Goal: Task Accomplishment & Management: Manage account settings

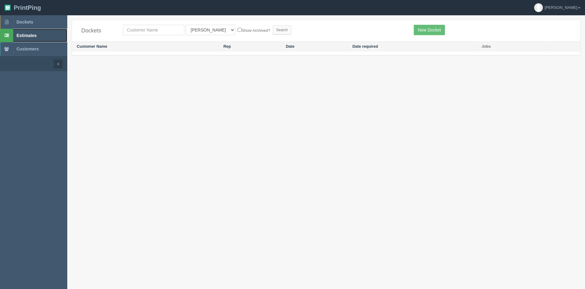
click at [28, 38] on span "Estimates" at bounding box center [27, 35] width 20 height 5
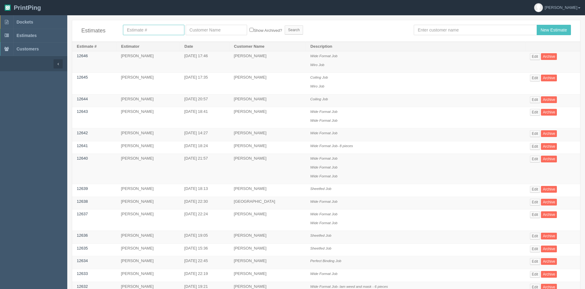
click at [149, 31] on input "text" at bounding box center [153, 30] width 61 height 10
type input "12053"
click at [285, 25] on input "Search" at bounding box center [294, 29] width 18 height 9
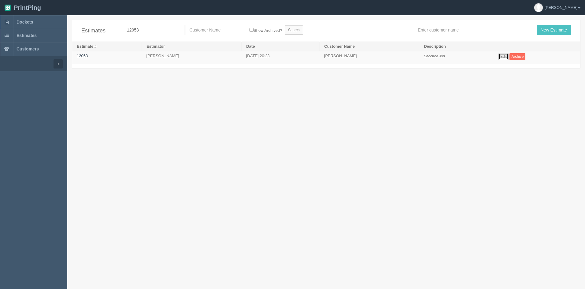
click at [509, 55] on link "Edit" at bounding box center [503, 56] width 10 height 7
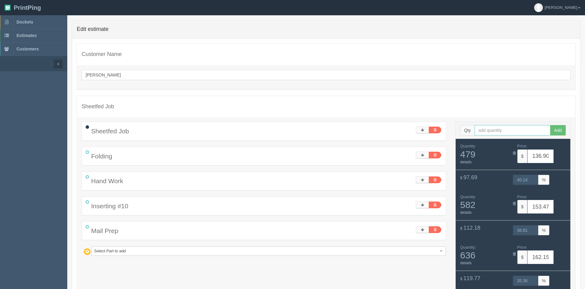
click at [523, 128] on input "text" at bounding box center [513, 130] width 76 height 10
type input "1152"
click at [550, 125] on button "Add" at bounding box center [558, 130] width 16 height 10
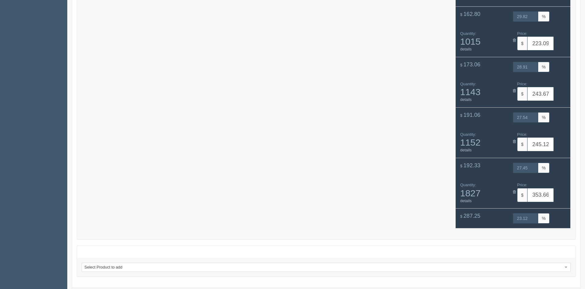
scroll to position [644, 0]
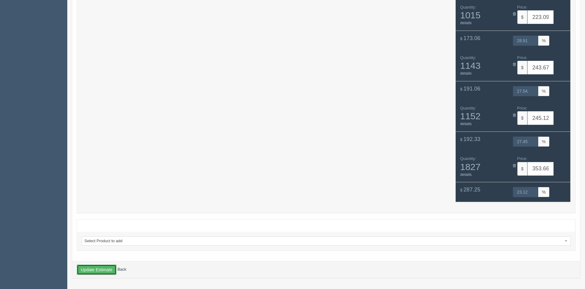
drag, startPoint x: 102, startPoint y: 267, endPoint x: 118, endPoint y: 242, distance: 29.4
click at [102, 267] on button "Update Estimate" at bounding box center [97, 270] width 40 height 10
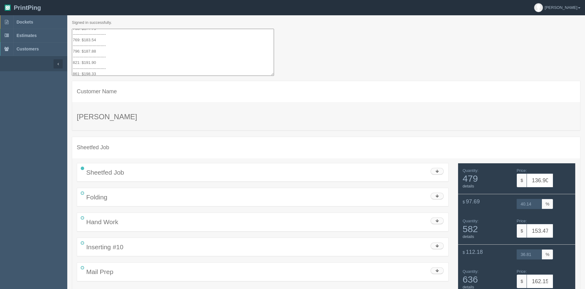
scroll to position [122, 0]
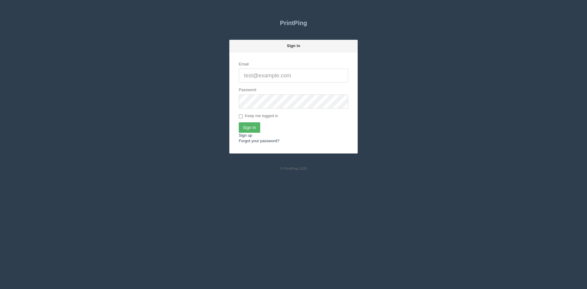
type input "[EMAIL_ADDRESS][DOMAIN_NAME]"
click at [253, 128] on input "Sign In" at bounding box center [249, 127] width 21 height 10
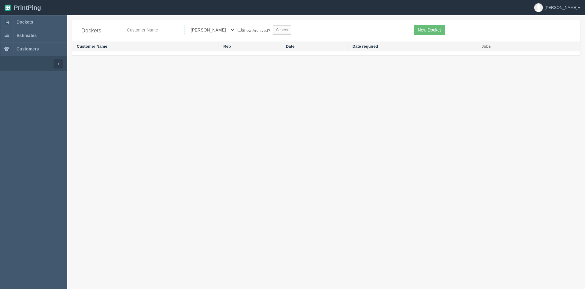
click at [149, 33] on input "text" at bounding box center [153, 30] width 61 height 10
type input "vibee"
click at [574, 10] on link "[PERSON_NAME]" at bounding box center [557, 7] width 56 height 15
click at [513, 49] on link "Logout" at bounding box center [534, 50] width 102 height 9
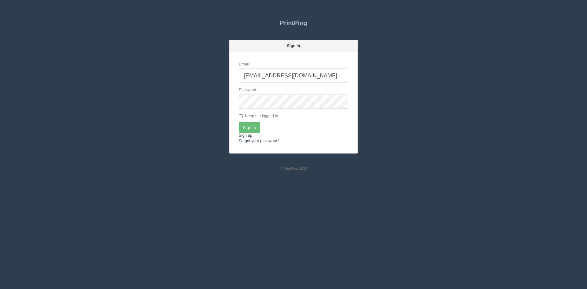
click at [304, 75] on input "[EMAIL_ADDRESS][DOMAIN_NAME]" at bounding box center [293, 75] width 109 height 14
type input "[PERSON_NAME][EMAIL_ADDRESS][DOMAIN_NAME]"
click at [246, 127] on input "Sign In" at bounding box center [249, 127] width 21 height 10
